Goal: Transaction & Acquisition: Subscribe to service/newsletter

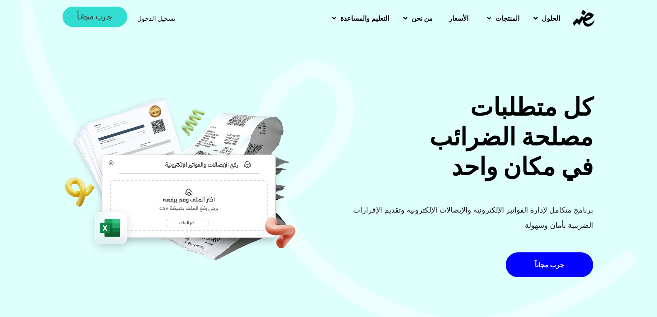
click at [75, 12] on link "جــرب مجانـاً" at bounding box center [95, 17] width 65 height 20
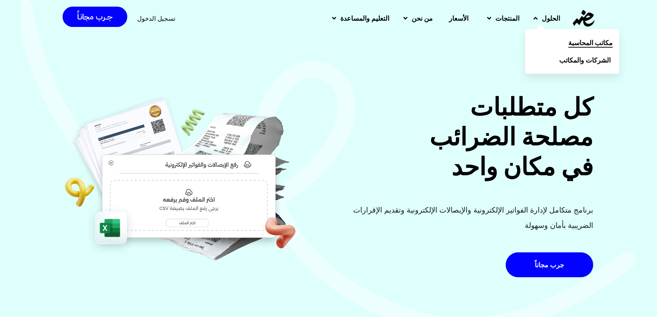
click at [570, 38] on link "مكاتب المحاسبة" at bounding box center [573, 42] width 94 height 17
click at [570, 39] on span "مكاتب المحاسبة" at bounding box center [591, 43] width 44 height 10
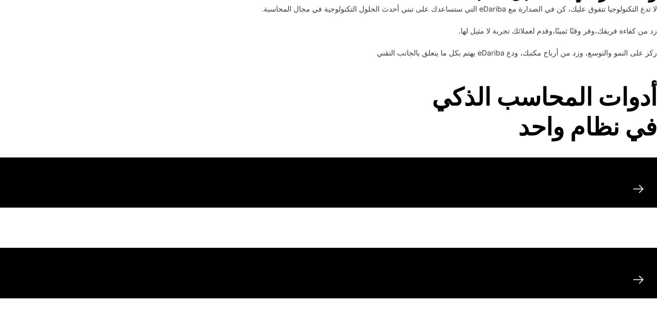
scroll to position [1203, 0]
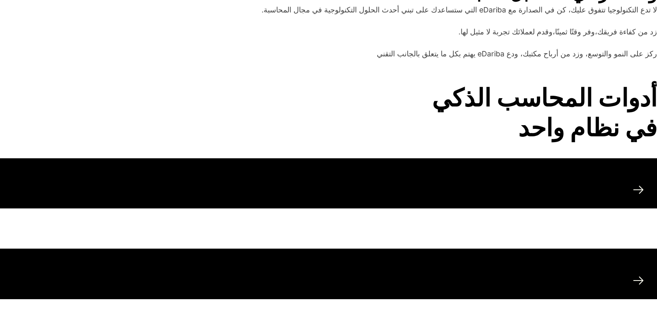
click at [639, 190] on icon at bounding box center [639, 190] width 10 height 7
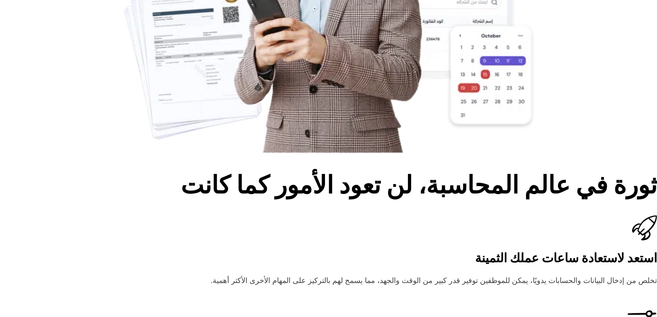
scroll to position [0, 0]
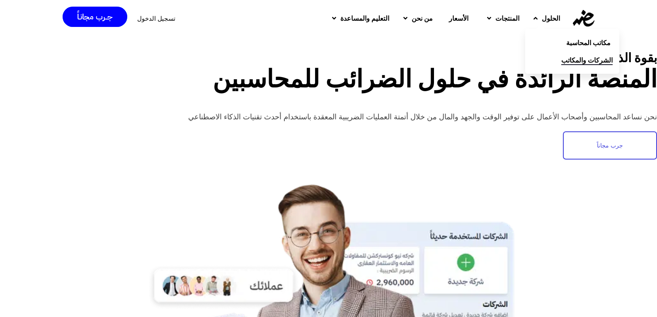
click at [575, 56] on span "الشركات والمكاتب" at bounding box center [587, 60] width 51 height 10
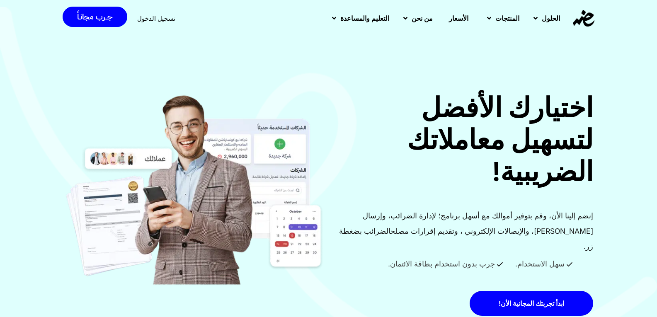
click at [457, 17] on span "الأسعار" at bounding box center [458, 18] width 19 height 10
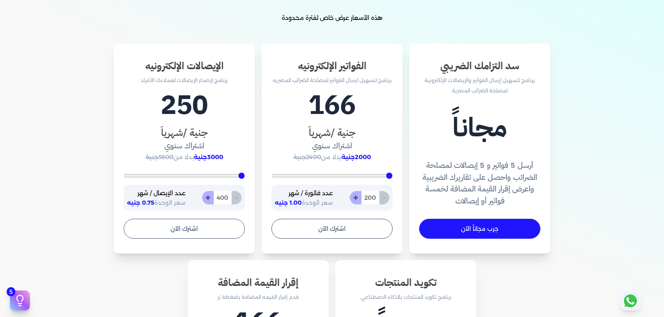
scroll to position [249, 0]
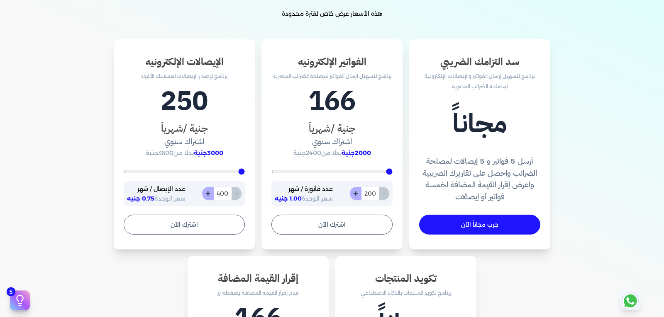
type input "252"
type input "322"
type input "443"
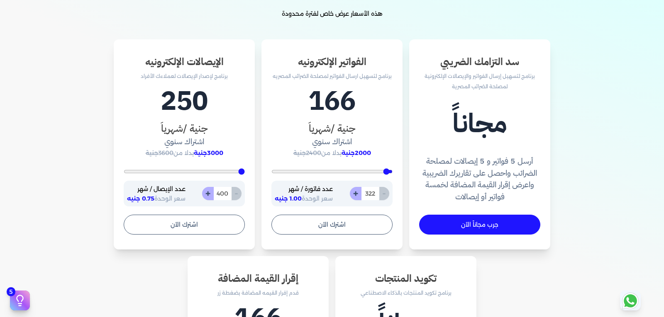
type input "443"
type input "757"
type input "1383"
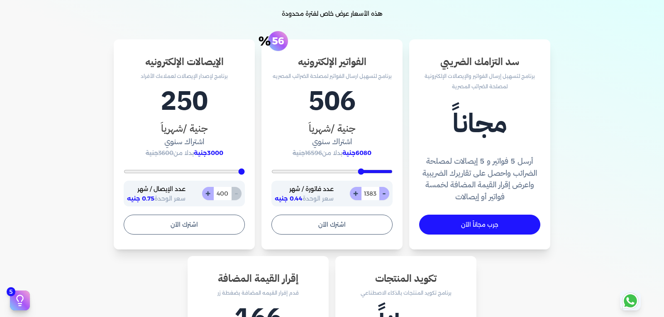
type input "1748"
type input "2061"
type input "2304"
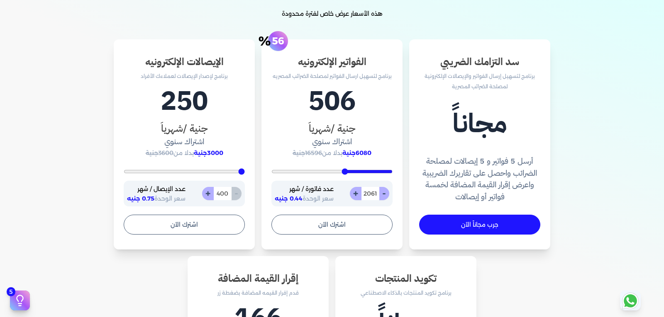
type input "2304"
type input "2443"
type input "2565"
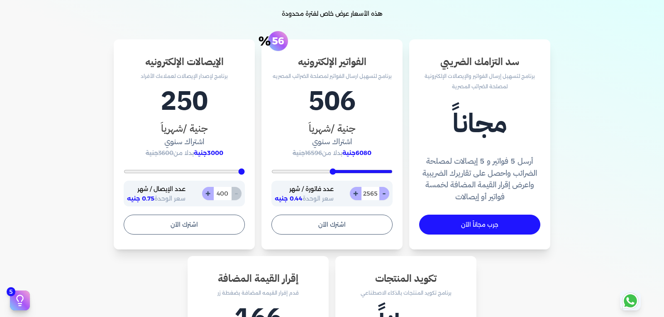
type input "2722"
type input "2965"
type input "3365"
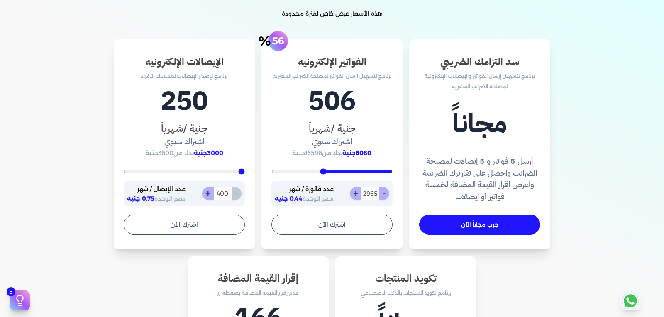
type input "3365"
type input "3887"
type input "4043"
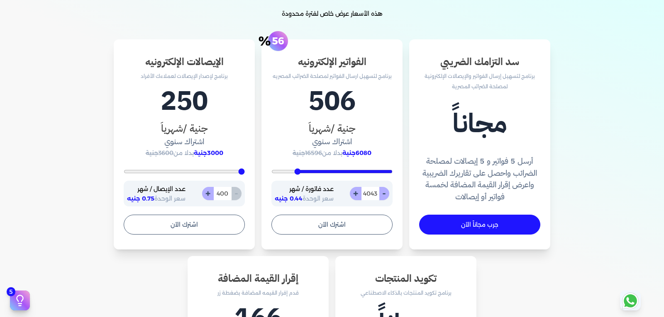
type input "4357"
type input "4635"
type input "4670"
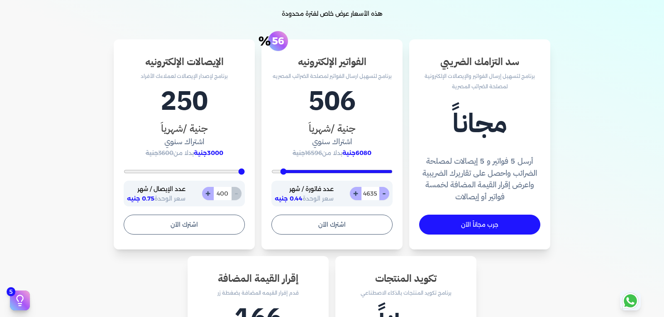
type input "4670"
type input "4687"
type input "4704"
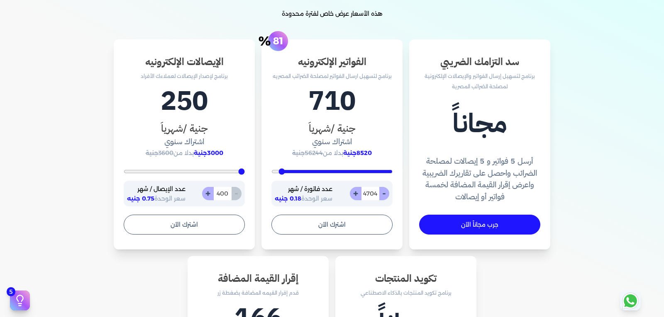
type input "4722"
type input "4739"
type input "4774"
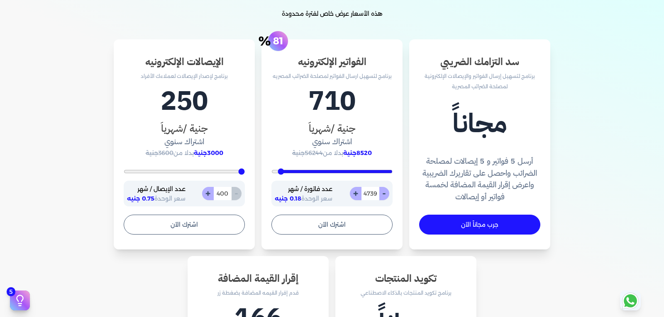
type input "4774"
type input "4878"
type input "5000"
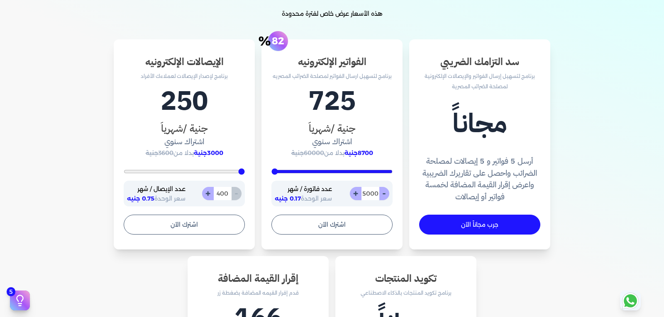
type input "4930"
type input "4235"
type input "3174"
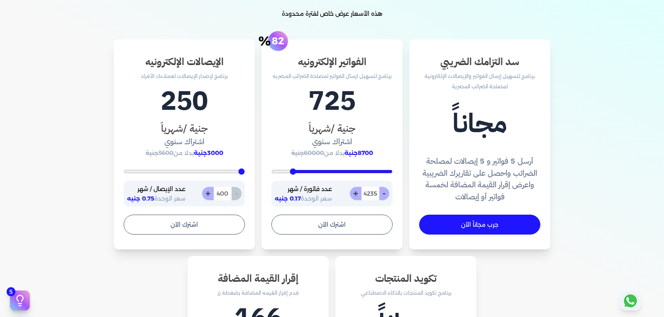
type input "3174"
type input "1626"
type input "391"
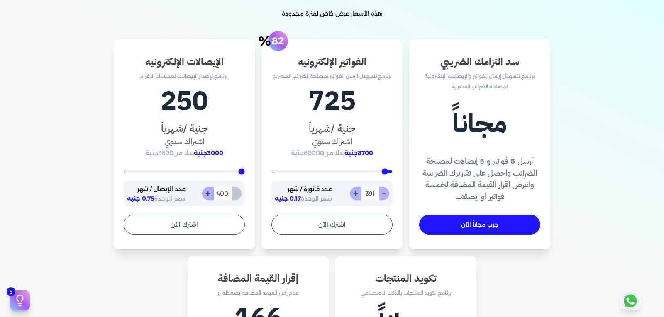
type input "200"
type input "270"
type input "304"
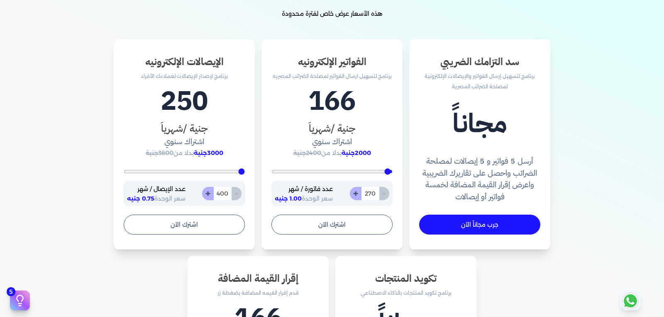
type input "304"
type input "322"
type input "374"
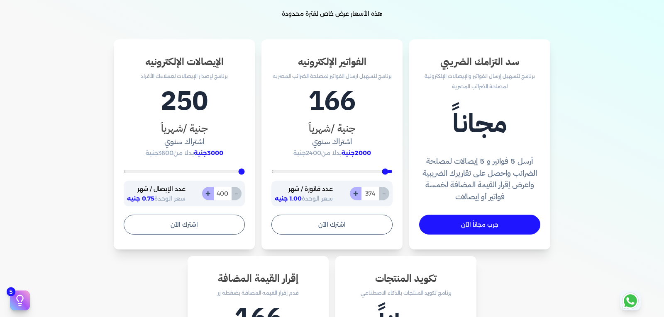
type input "391"
type input "409"
type input "426"
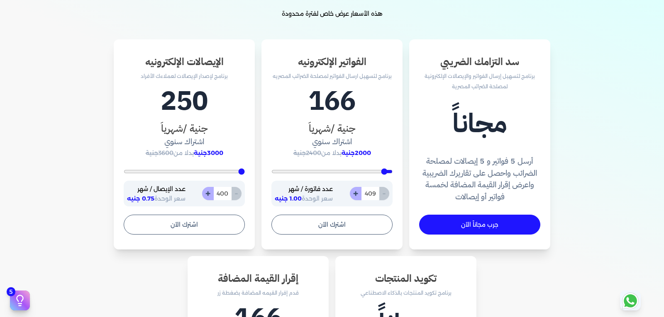
type input "426"
type input "461"
type input "478"
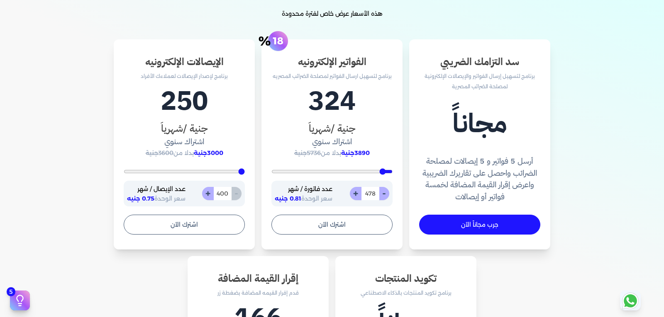
type input "496"
type input "513"
type input "530"
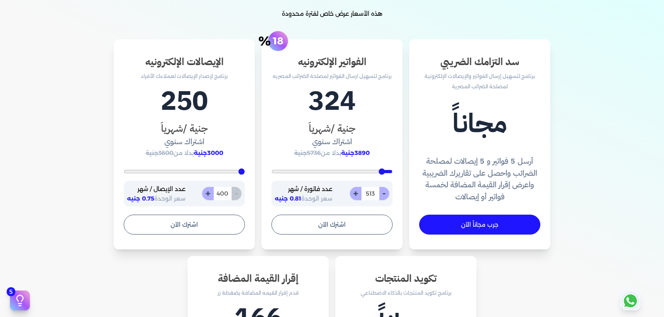
type input "530"
type input "583"
type input "600"
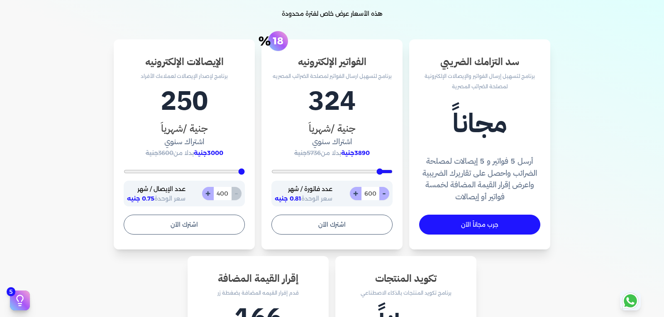
type input "635"
type input "600"
type input "530"
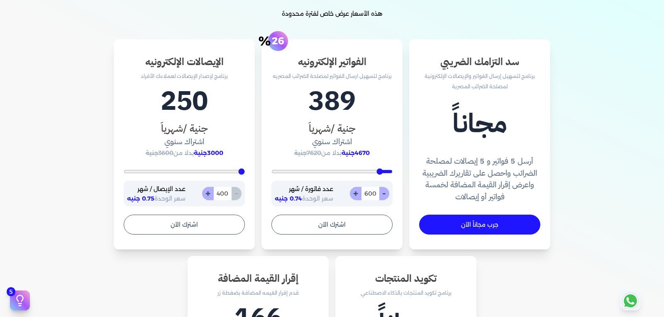
type input "530"
type input "478"
type input "461"
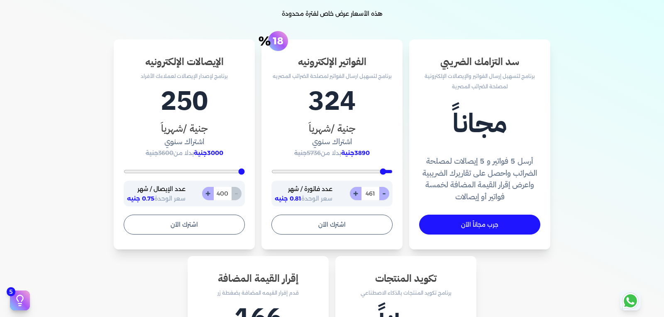
type input "443"
type input "426"
type input "374"
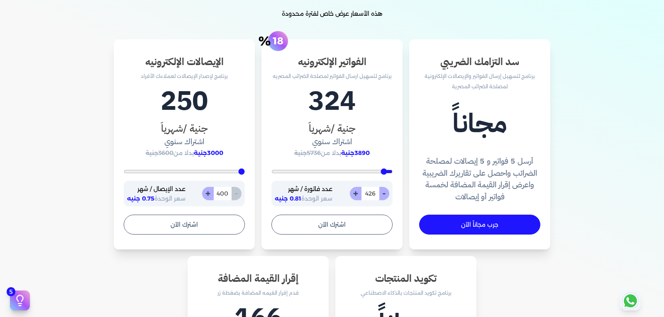
type input "374"
type input "304"
type input "217"
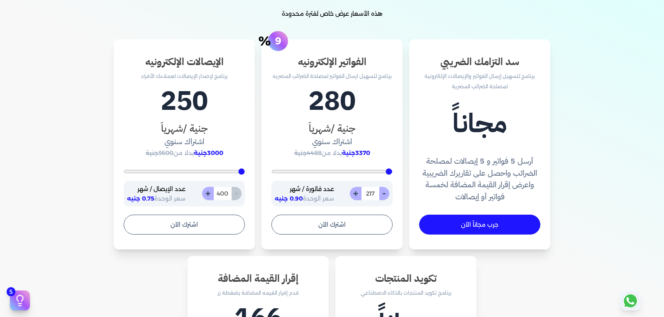
type input "200"
drag, startPoint x: 392, startPoint y: 169, endPoint x: 407, endPoint y: 172, distance: 14.8
click at [392, 172] on input "range" at bounding box center [331, 171] width 121 height 3
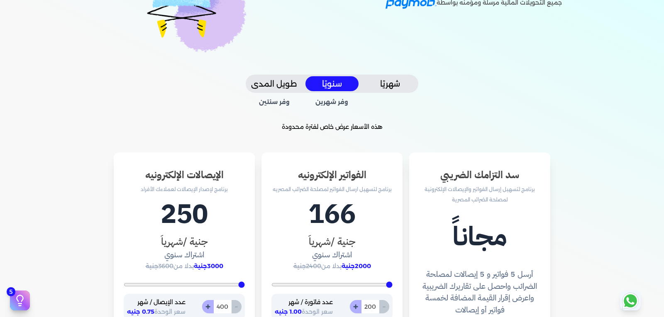
scroll to position [0, 0]
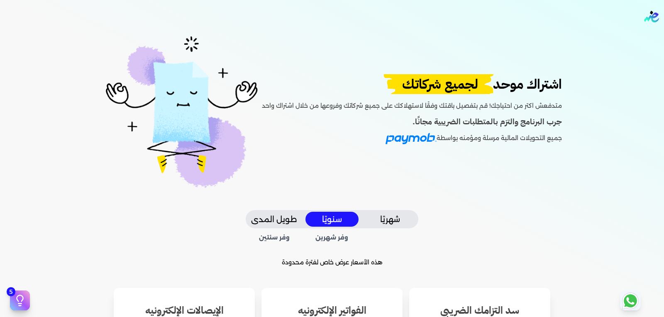
click at [287, 216] on button "طويل المدى" at bounding box center [273, 219] width 53 height 15
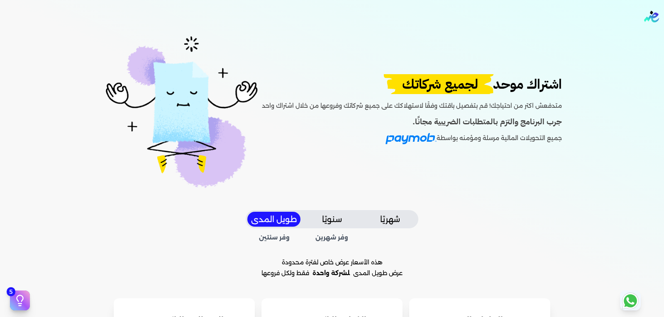
click at [316, 215] on button "سنويًا" at bounding box center [331, 219] width 53 height 15
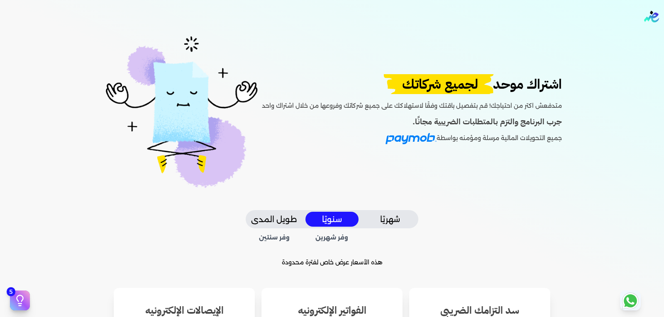
click at [371, 214] on button "شهريًا" at bounding box center [389, 219] width 53 height 15
click at [337, 215] on button "سنويًا" at bounding box center [331, 219] width 53 height 15
click at [269, 206] on div "اشتراك موحد لجميع شركاتك متدفعش اكتر من احتياجك! قم بتفصيل باقتك وفقًا لاستهلاك…" at bounding box center [332, 121] width 624 height 177
click at [279, 214] on button "طويل المدى" at bounding box center [273, 219] width 53 height 15
